Goal: Task Accomplishment & Management: Use online tool/utility

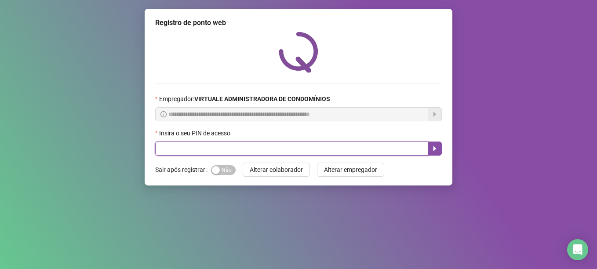
click at [326, 152] on input "text" at bounding box center [291, 149] width 273 height 14
type input "*****"
click at [433, 148] on icon "caret-right" at bounding box center [434, 148] width 7 height 7
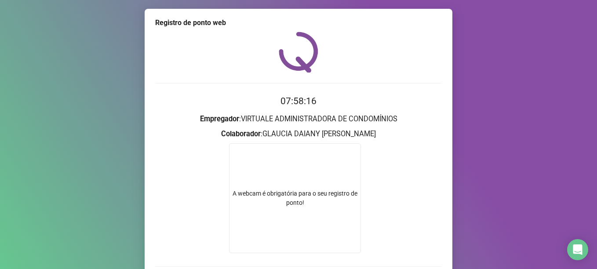
scroll to position [65, 0]
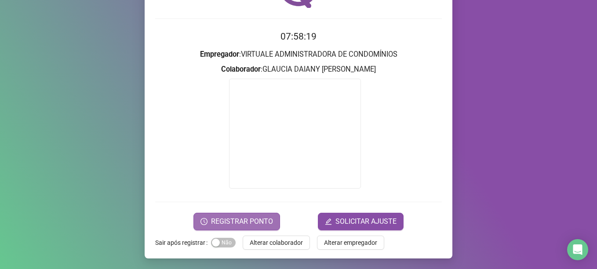
click at [236, 222] on span "REGISTRAR PONTO" at bounding box center [242, 221] width 62 height 11
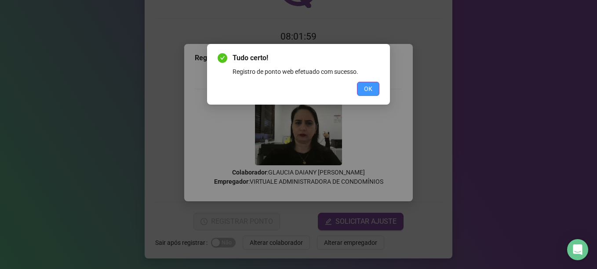
click at [371, 85] on span "OK" at bounding box center [368, 89] width 8 height 10
